Goal: Task Accomplishment & Management: Use online tool/utility

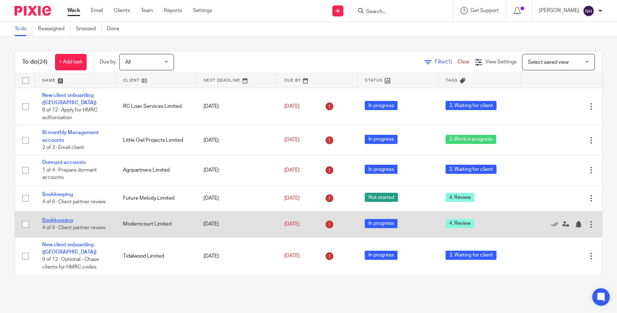
click at [66, 218] on link "Bookkeeping" at bounding box center [57, 220] width 31 height 5
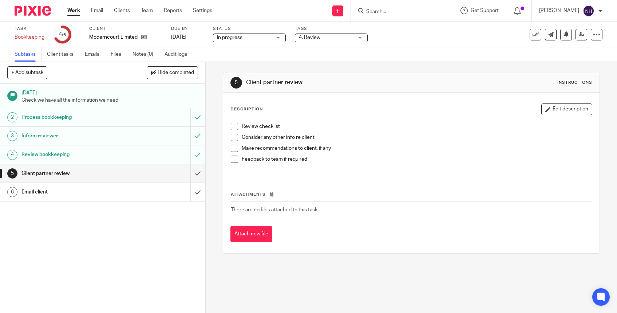
click at [231, 126] on span at bounding box center [234, 126] width 7 height 7
click at [231, 137] on span at bounding box center [234, 137] width 7 height 7
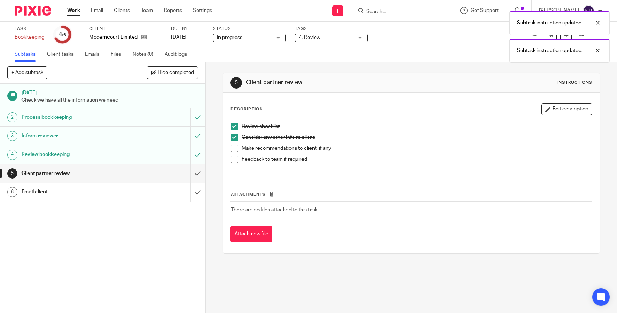
click at [233, 148] on span at bounding box center [234, 147] width 7 height 7
click at [232, 159] on span at bounding box center [234, 158] width 7 height 7
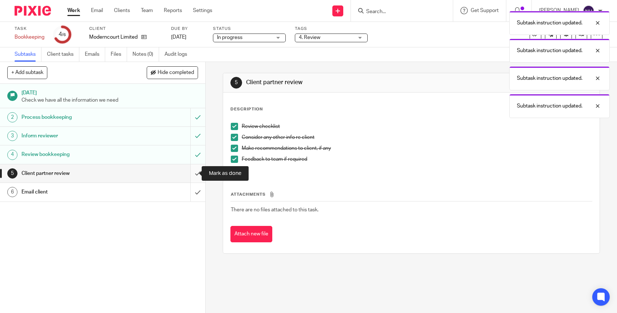
click at [191, 173] on input "submit" at bounding box center [102, 173] width 205 height 18
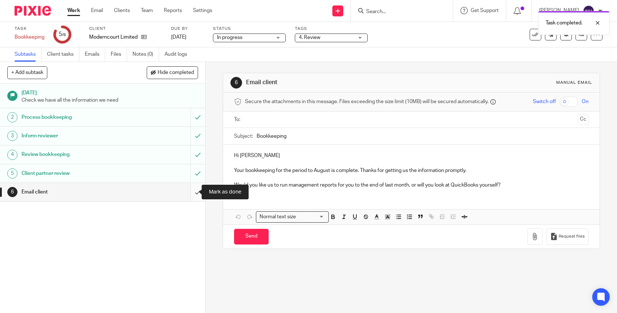
click at [192, 191] on input "submit" at bounding box center [102, 192] width 205 height 18
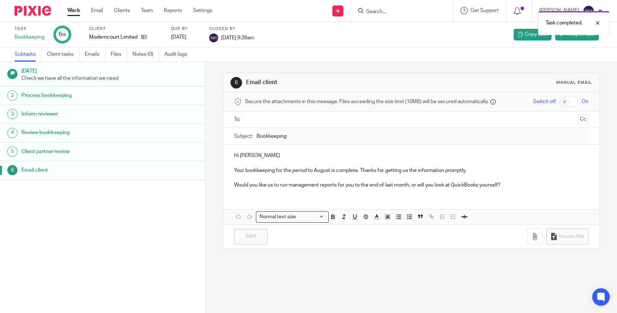
click at [76, 8] on link "Work" at bounding box center [73, 10] width 13 height 7
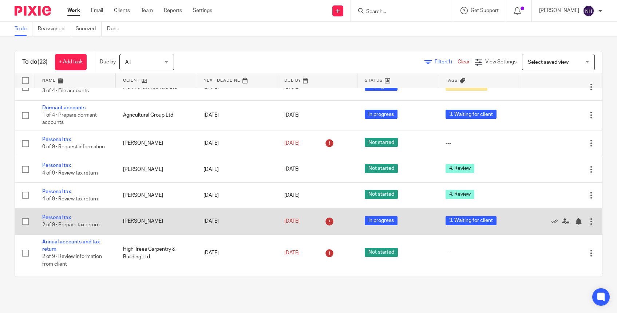
scroll to position [255, 0]
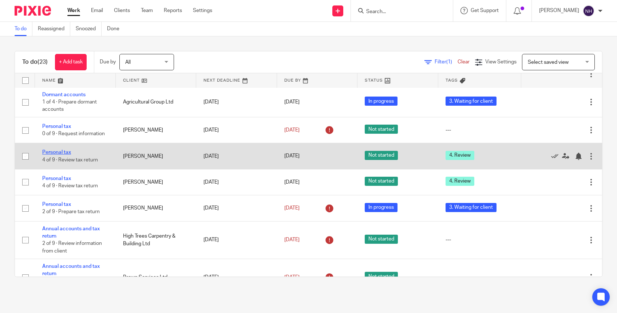
click at [60, 150] on link "Personal tax" at bounding box center [56, 152] width 29 height 5
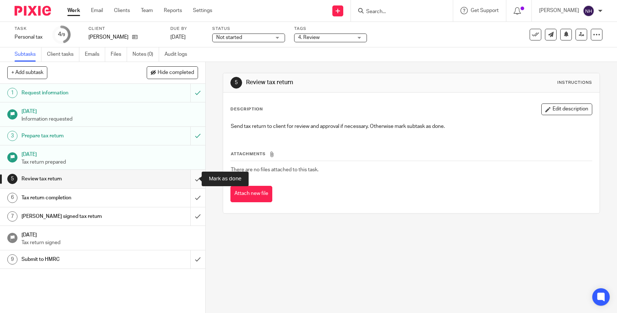
click at [192, 179] on input "submit" at bounding box center [102, 179] width 205 height 18
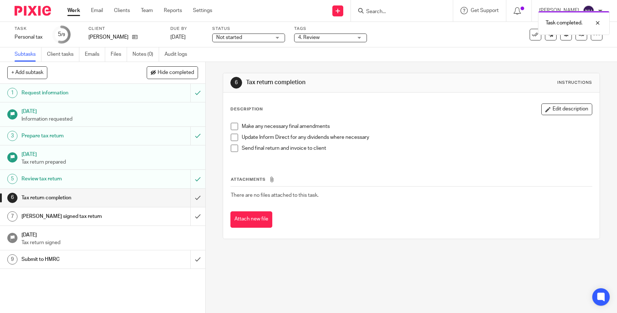
click at [233, 124] on span at bounding box center [234, 126] width 7 height 7
click at [232, 138] on span at bounding box center [234, 137] width 7 height 7
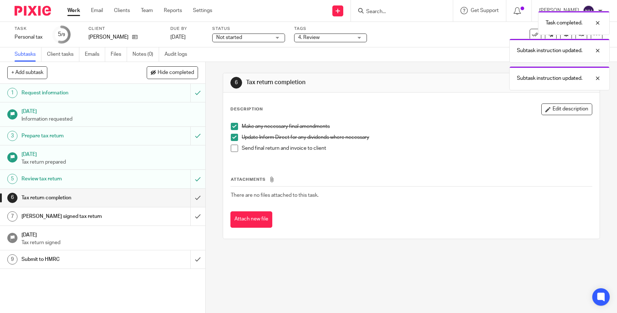
click at [233, 149] on span at bounding box center [234, 147] width 7 height 7
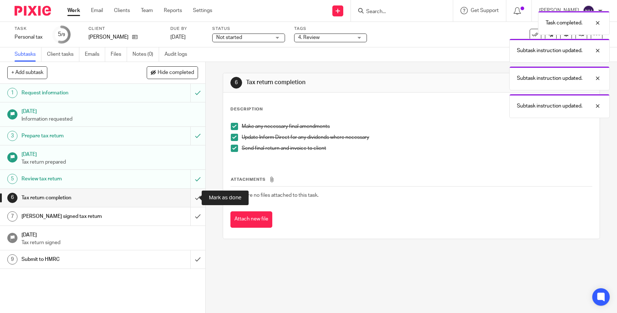
click at [189, 198] on input "submit" at bounding box center [102, 198] width 205 height 18
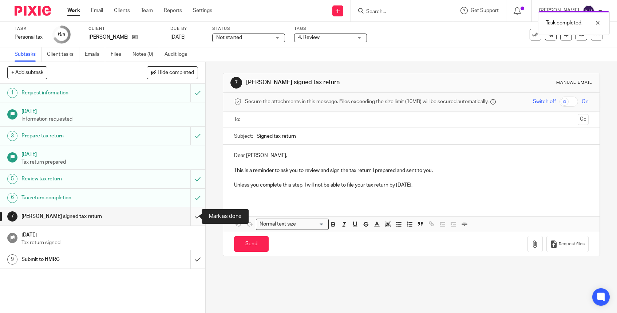
click at [192, 218] on input "submit" at bounding box center [102, 216] width 205 height 18
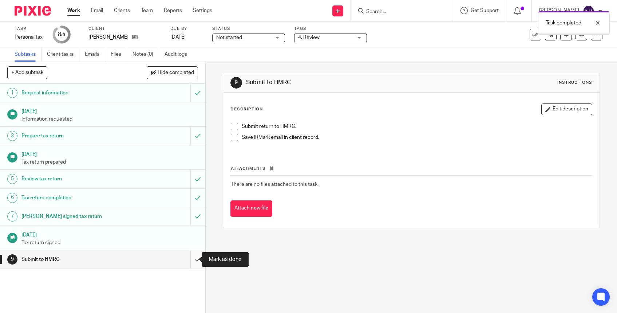
click at [188, 258] on input "submit" at bounding box center [102, 259] width 205 height 18
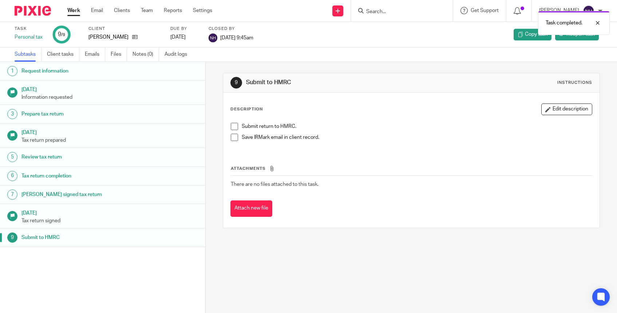
drag, startPoint x: 73, startPoint y: 8, endPoint x: 71, endPoint y: 12, distance: 3.9
click at [73, 8] on link "Work" at bounding box center [73, 10] width 13 height 7
